Goal: Task Accomplishment & Management: Manage account settings

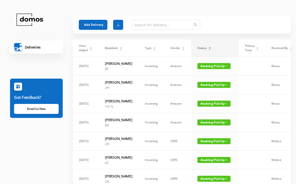
scroll to position [0, 21]
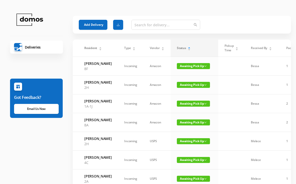
click at [93, 22] on button "Add Delivery" at bounding box center [93, 25] width 29 height 10
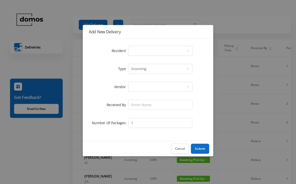
click at [149, 50] on div "Select a person" at bounding box center [158, 51] width 55 height 10
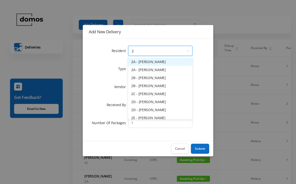
type input "2g"
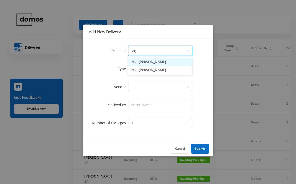
click at [151, 63] on li "2G - [PERSON_NAME]" at bounding box center [160, 62] width 64 height 8
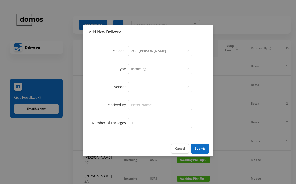
click at [149, 89] on div at bounding box center [158, 87] width 55 height 10
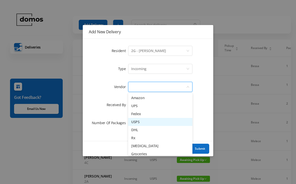
click at [142, 123] on li "USPS" at bounding box center [160, 122] width 64 height 8
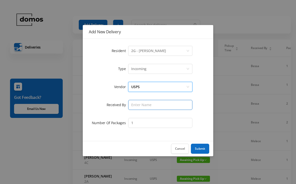
click at [147, 103] on input "text" at bounding box center [160, 105] width 64 height 10
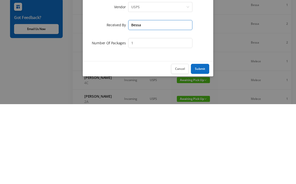
type input "Bessa"
click at [198, 144] on button "Submit" at bounding box center [200, 149] width 18 height 10
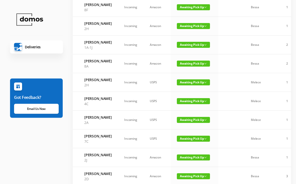
scroll to position [78, 0]
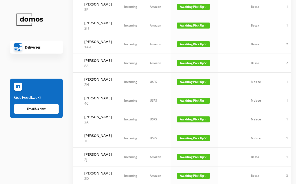
click at [190, 47] on span "Awaiting Pick Up" at bounding box center [193, 44] width 33 height 6
click at [185, 79] on link "Picked Up" at bounding box center [190, 75] width 33 height 8
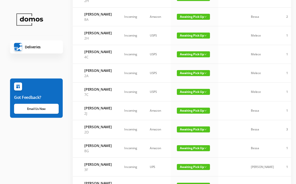
scroll to position [106, 0]
click at [183, 57] on span "Awaiting Pick Up" at bounding box center [193, 54] width 33 height 6
click at [183, 98] on link "Picked Up" at bounding box center [190, 96] width 33 height 8
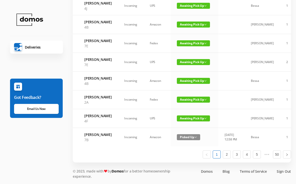
scroll to position [350, 0]
